Goal: Register for event/course

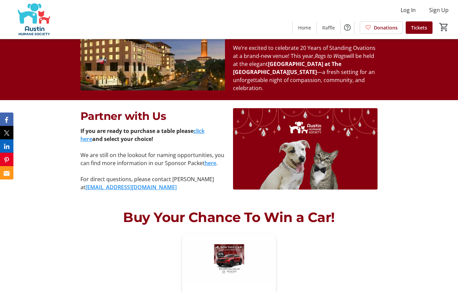
scroll to position [441, 0]
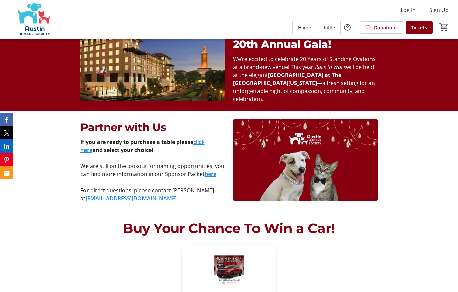
click at [211, 178] on link "here" at bounding box center [211, 174] width 12 height 7
click at [205, 154] on link "click here" at bounding box center [142, 146] width 124 height 15
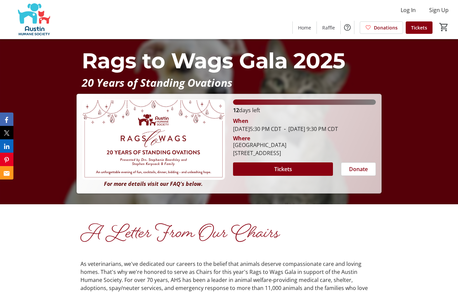
scroll to position [42, 0]
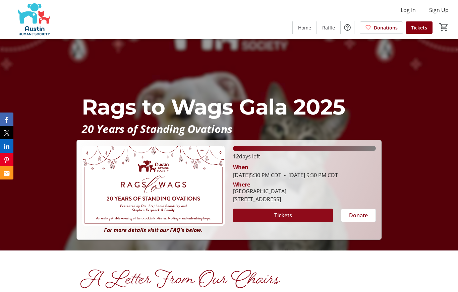
click at [283, 220] on span "Tickets" at bounding box center [283, 216] width 18 height 8
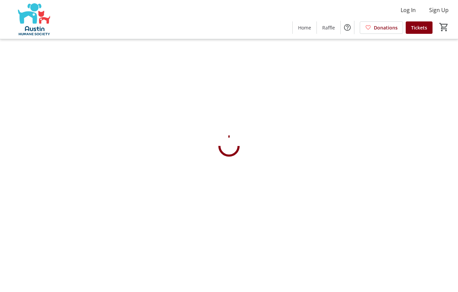
scroll to position [29, 0]
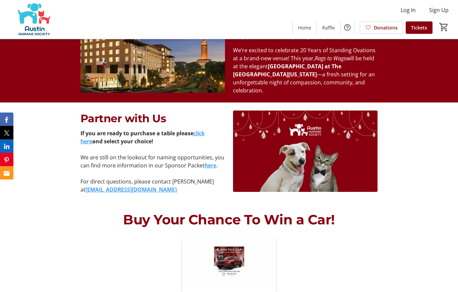
scroll to position [453, 0]
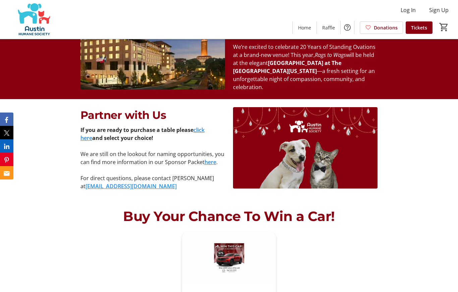
click at [205, 142] on link "click here" at bounding box center [142, 133] width 124 height 15
